Goal: Find contact information: Find contact information

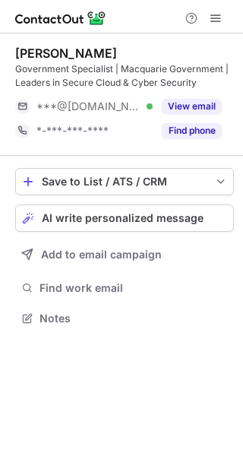
scroll to position [308, 243]
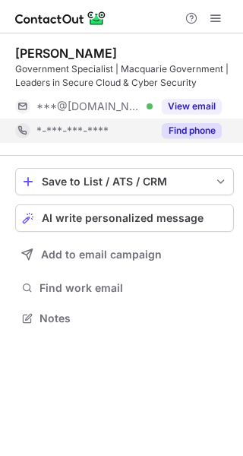
click at [181, 121] on div "Find phone" at bounding box center [187, 130] width 69 height 24
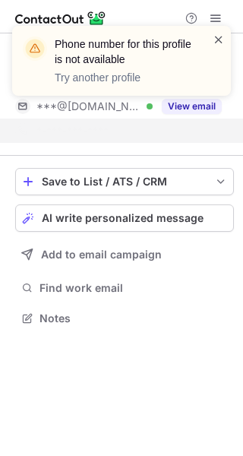
click at [217, 35] on span at bounding box center [219, 39] width 12 height 15
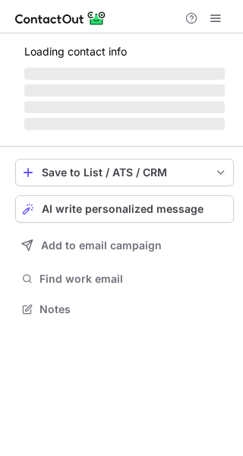
scroll to position [308, 243]
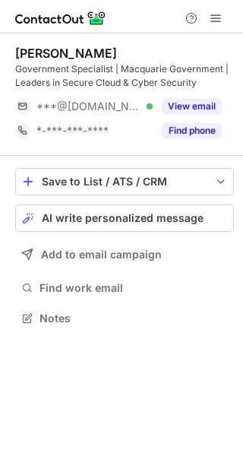
click at [195, 121] on div "Find phone" at bounding box center [187, 130] width 69 height 24
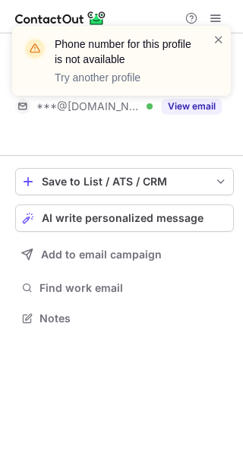
scroll to position [283, 243]
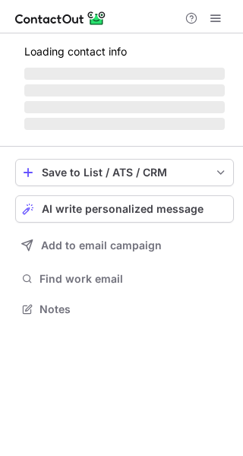
scroll to position [318, 243]
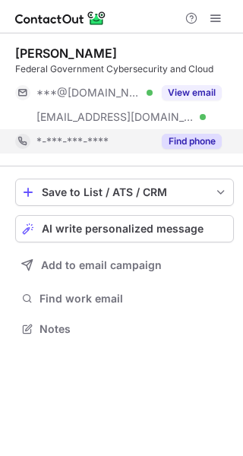
click at [204, 141] on button "Find phone" at bounding box center [192, 141] width 60 height 15
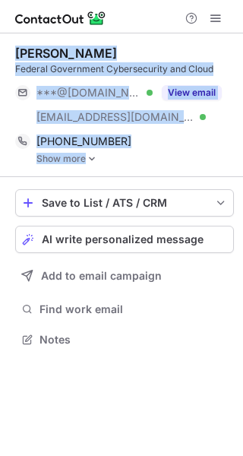
drag, startPoint x: 5, startPoint y: 46, endPoint x: 153, endPoint y: 161, distance: 187.1
click at [153, 161] on div "[PERSON_NAME] Federal Government Cybersecurity and Cloud ***@[DOMAIN_NAME] Veri…" at bounding box center [121, 197] width 243 height 329
copy div "[PERSON_NAME] Federal Government Cybersecurity and Cloud ***@[DOMAIN_NAME] Veri…"
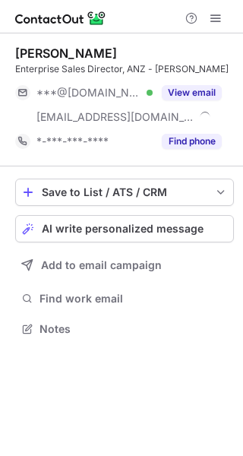
scroll to position [318, 243]
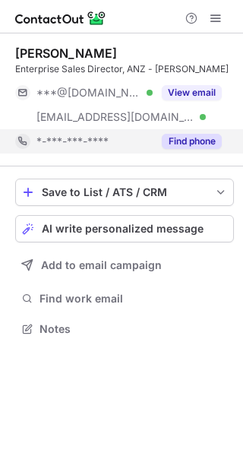
click at [212, 140] on button "Find phone" at bounding box center [192, 141] width 60 height 15
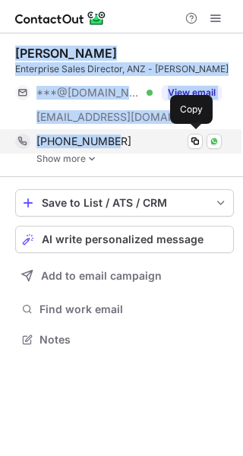
drag, startPoint x: 9, startPoint y: 47, endPoint x: 135, endPoint y: 141, distance: 157.3
click at [135, 141] on div "Greg Johns Enterprise Sales Director, ANZ - Hitachi Vantara ***@gmail.com Verif…" at bounding box center [121, 197] width 243 height 329
copy div "Greg Johns Enterprise Sales Director, ANZ - Hitachi Vantara ***@gmail.com Verif…"
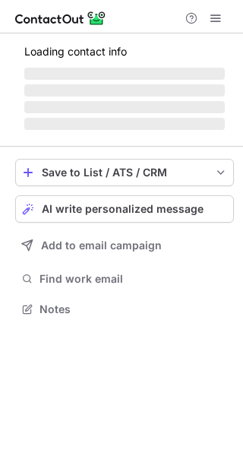
scroll to position [294, 243]
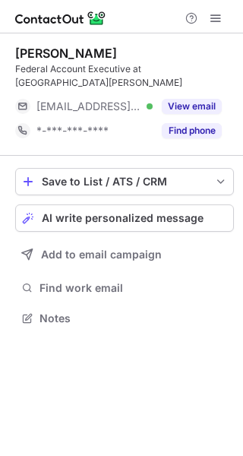
click at [206, 123] on button "Find phone" at bounding box center [192, 130] width 60 height 15
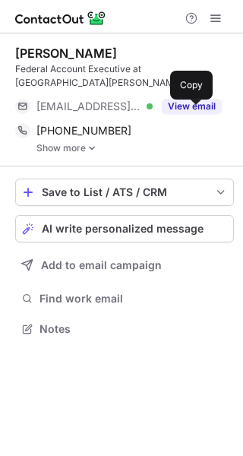
scroll to position [305, 243]
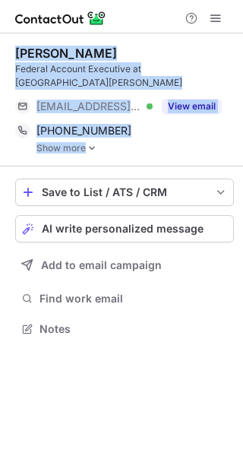
drag, startPoint x: 14, startPoint y: 46, endPoint x: 131, endPoint y: 138, distance: 149.3
click at [131, 138] on div "Mitchell Jones Federal Account Executive at Hitachi Vantara ***@hds.com Verifie…" at bounding box center [121, 192] width 243 height 318
copy div "Mitchell Jones Federal Account Executive at Hitachi Vantara ***@hds.com Verifie…"
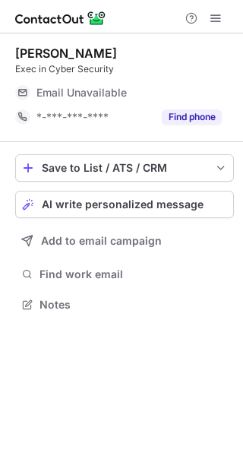
scroll to position [294, 243]
click at [205, 126] on div "Find phone" at bounding box center [187, 117] width 69 height 24
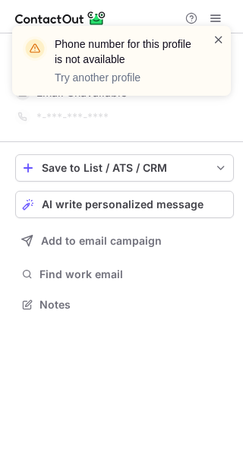
click at [213, 42] on span at bounding box center [219, 39] width 12 height 15
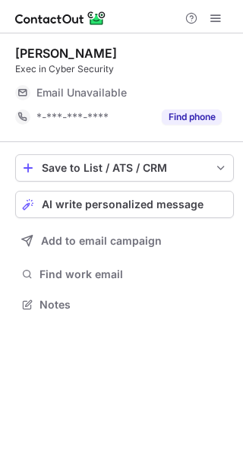
scroll to position [294, 243]
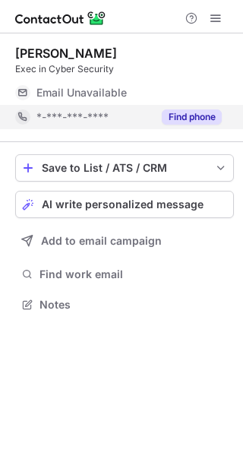
click at [204, 106] on div "Find phone" at bounding box center [187, 117] width 69 height 24
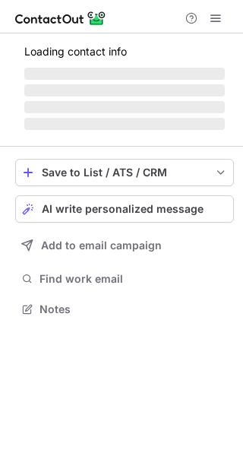
scroll to position [294, 243]
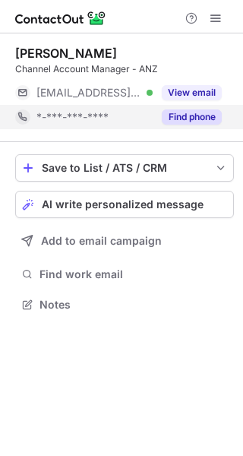
click at [209, 116] on button "Find phone" at bounding box center [192, 116] width 60 height 15
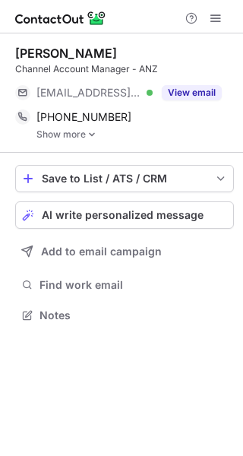
scroll to position [305, 243]
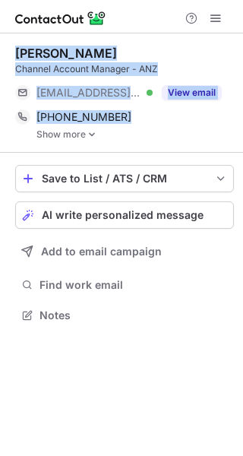
drag, startPoint x: 11, startPoint y: 52, endPoint x: 90, endPoint y: 135, distance: 115.0
click at [90, 135] on div "[PERSON_NAME] Channel Account Manager - ANZ [EMAIL_ADDRESS][DOMAIN_NAME] Verifi…" at bounding box center [121, 185] width 243 height 305
copy div "[PERSON_NAME] Channel Account Manager - ANZ [EMAIL_ADDRESS][DOMAIN_NAME] Verifi…"
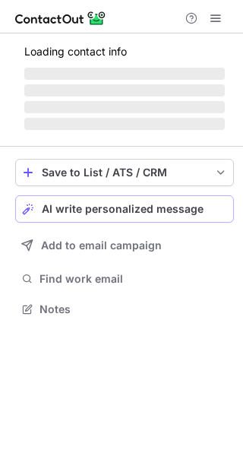
scroll to position [332, 243]
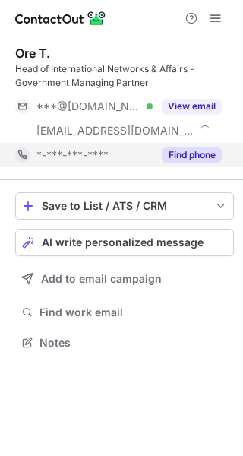
click at [193, 158] on button "Find phone" at bounding box center [192, 154] width 60 height 15
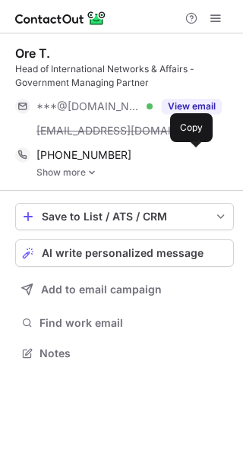
scroll to position [342, 243]
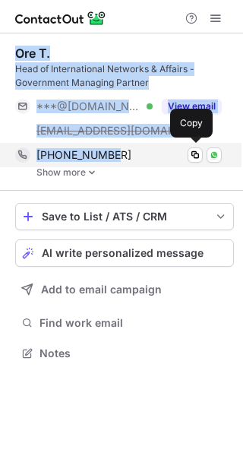
drag, startPoint x: 5, startPoint y: 43, endPoint x: 142, endPoint y: 162, distance: 181.5
click at [142, 162] on div "Ore T. Head of International Networks & Affairs - Government Managing Partner *…" at bounding box center [121, 204] width 243 height 342
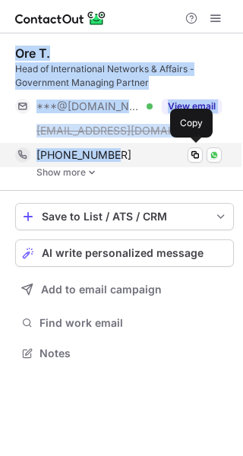
copy div "Ore T. Head of International Networks & Affairs - Government Managing Partner *…"
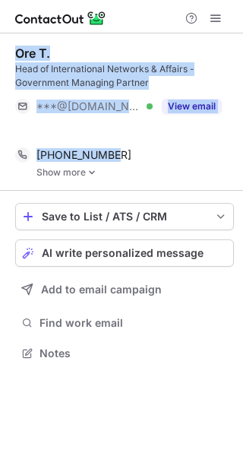
scroll to position [318, 243]
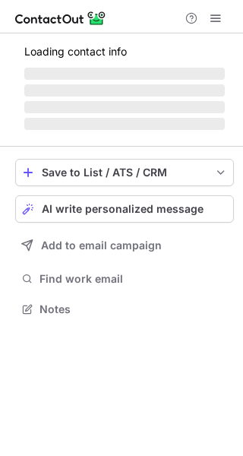
scroll to position [318, 243]
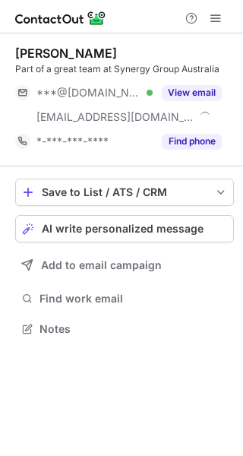
click at [185, 142] on button "Find phone" at bounding box center [192, 141] width 60 height 15
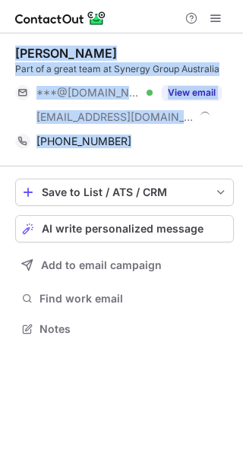
drag, startPoint x: 150, startPoint y: 153, endPoint x: 15, endPoint y: 60, distance: 163.7
click at [15, 60] on div "Michael Worrall Part of a great team at Synergy Group Australia ***@gmail.com V…" at bounding box center [124, 99] width 219 height 133
copy div "Michael Worrall Part of a great team at Synergy Group Australia ***@gmail.com V…"
